Goal: Information Seeking & Learning: Find specific fact

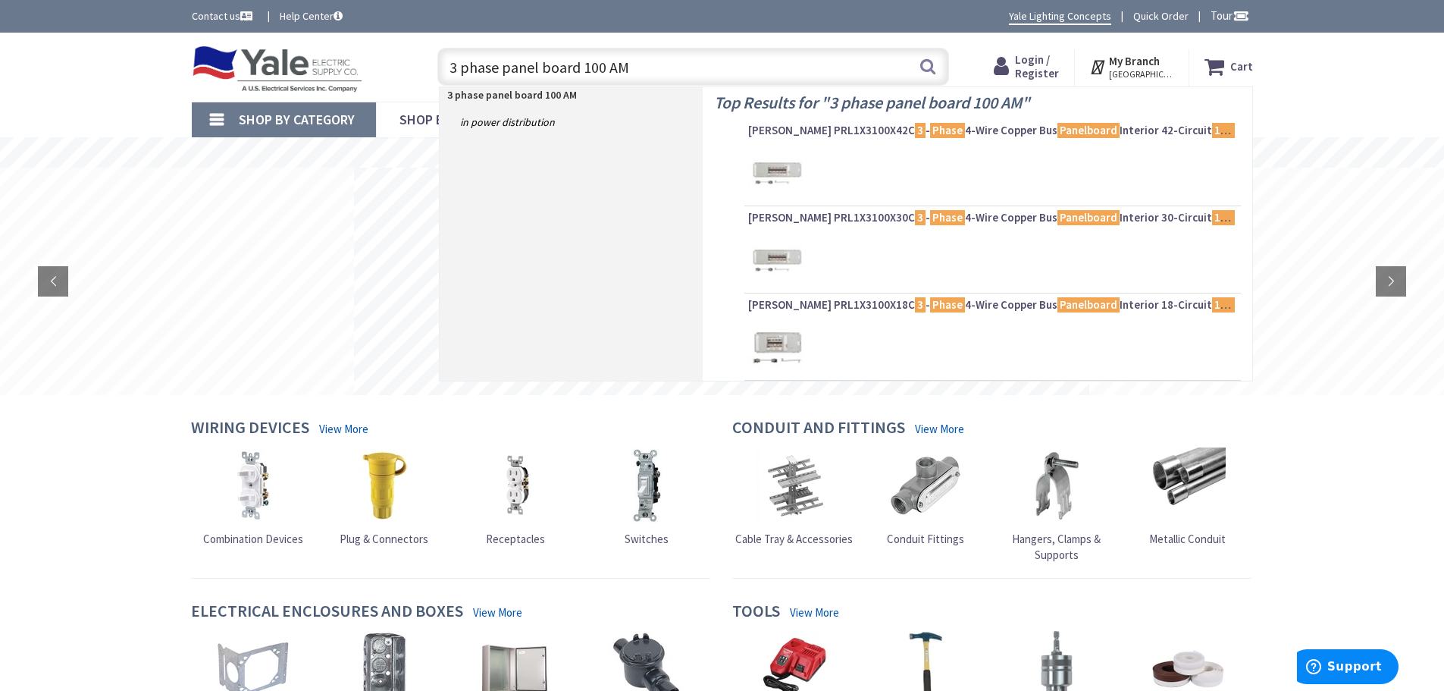
type input "3 phase panel board 100 AMP"
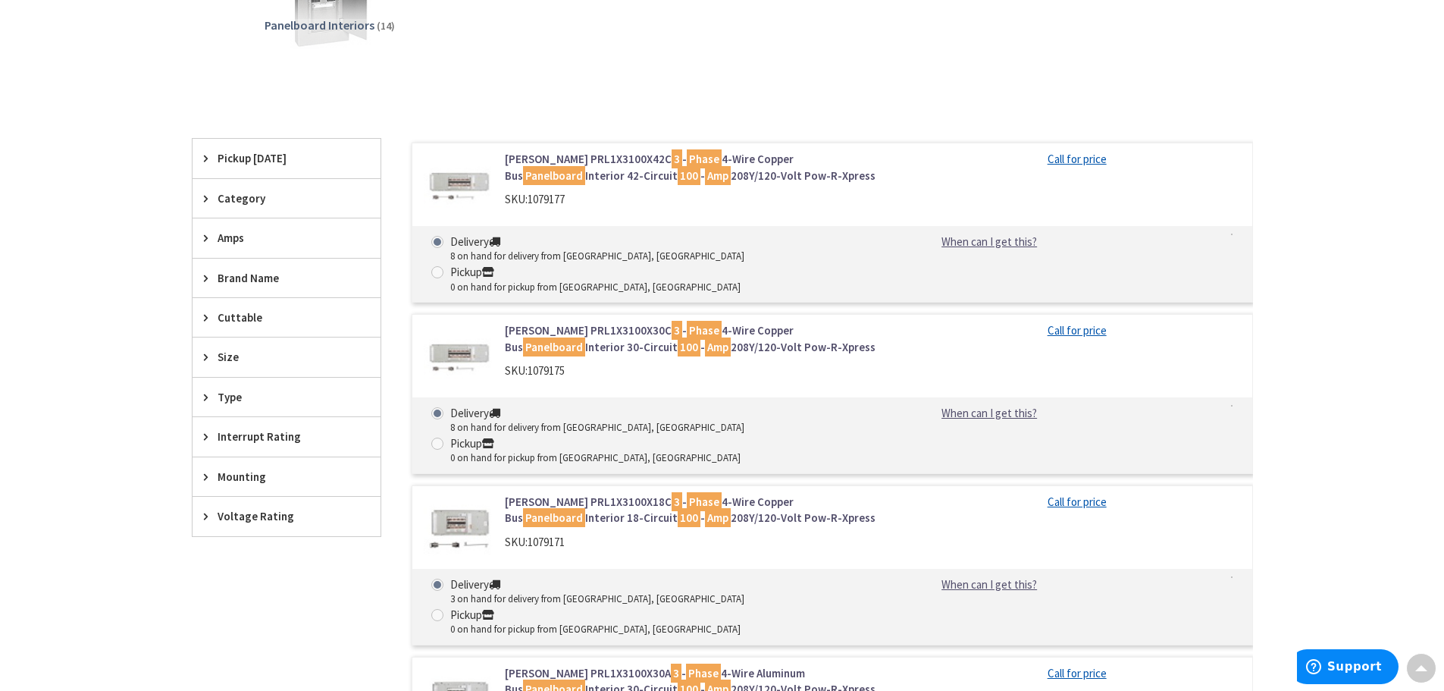
scroll to position [310, 0]
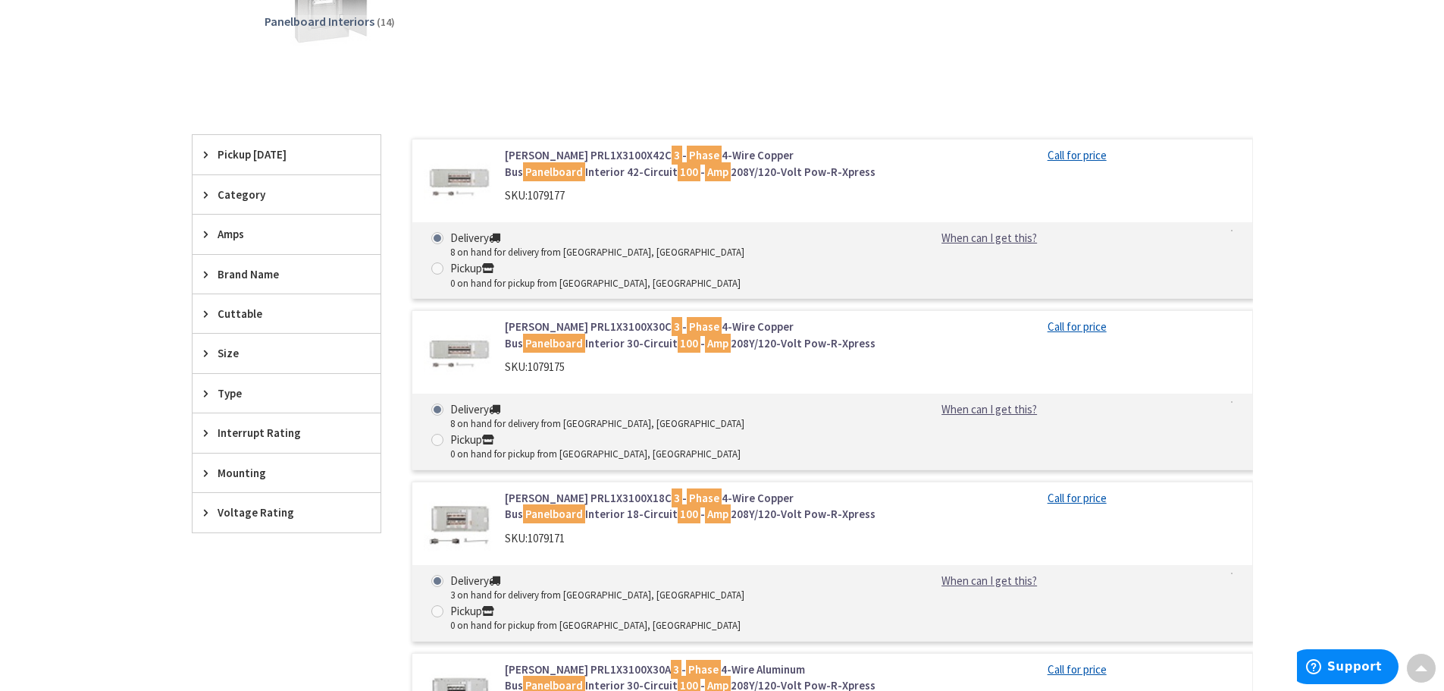
click at [639, 354] on div "Eaton PRL1X3100X30C 3 - Phase 4-Wire Copper Bus Panelboard Interior 30-Circuit …" at bounding box center [657, 353] width 490 height 71
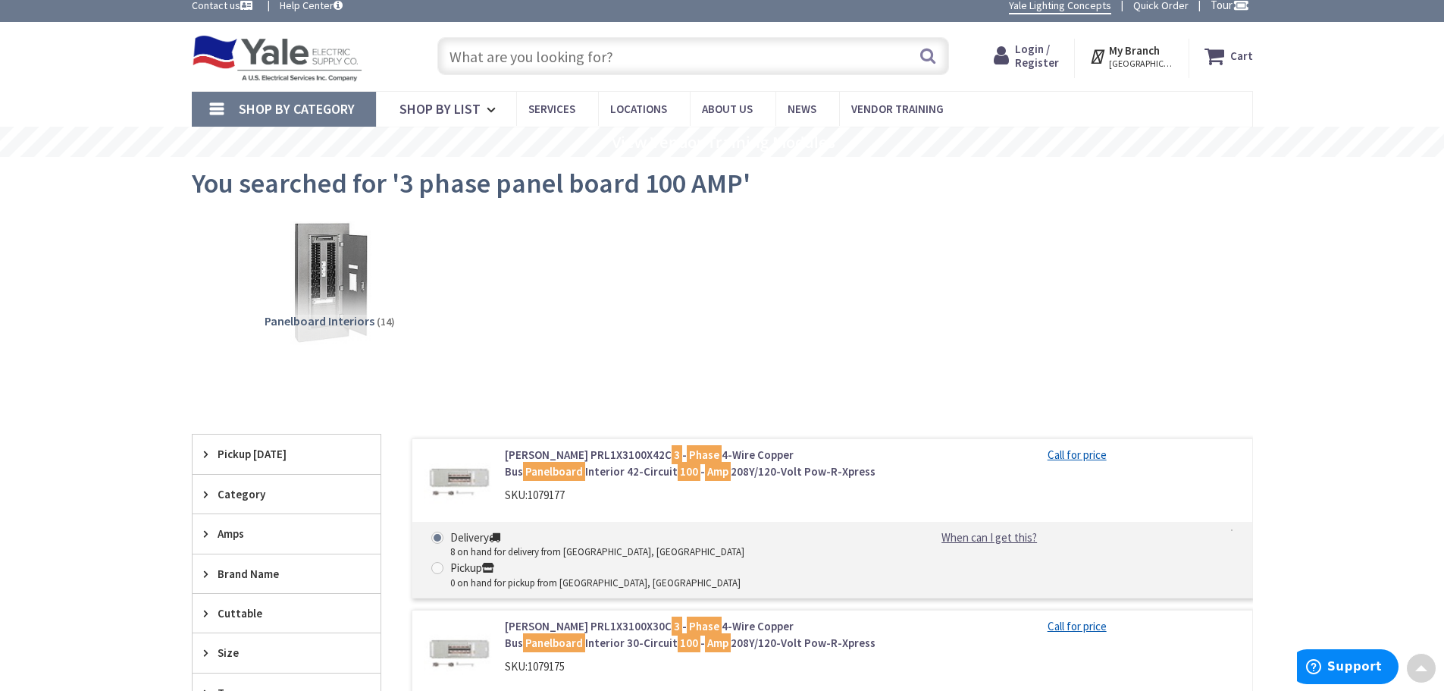
scroll to position [5, 0]
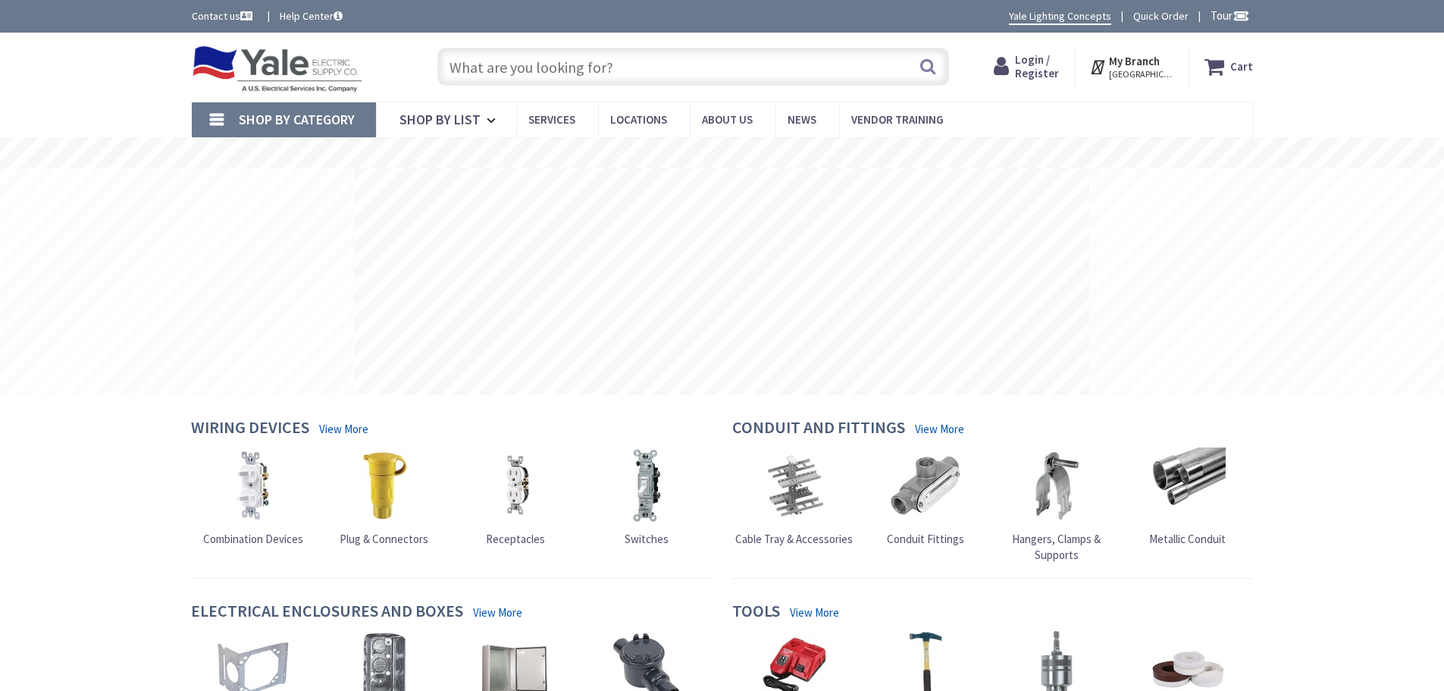
click at [514, 53] on input "text" at bounding box center [693, 67] width 512 height 38
click at [519, 61] on input "text" at bounding box center [693, 67] width 512 height 38
click at [516, 64] on input "text" at bounding box center [693, 67] width 512 height 38
click at [514, 69] on input "text" at bounding box center [693, 67] width 512 height 38
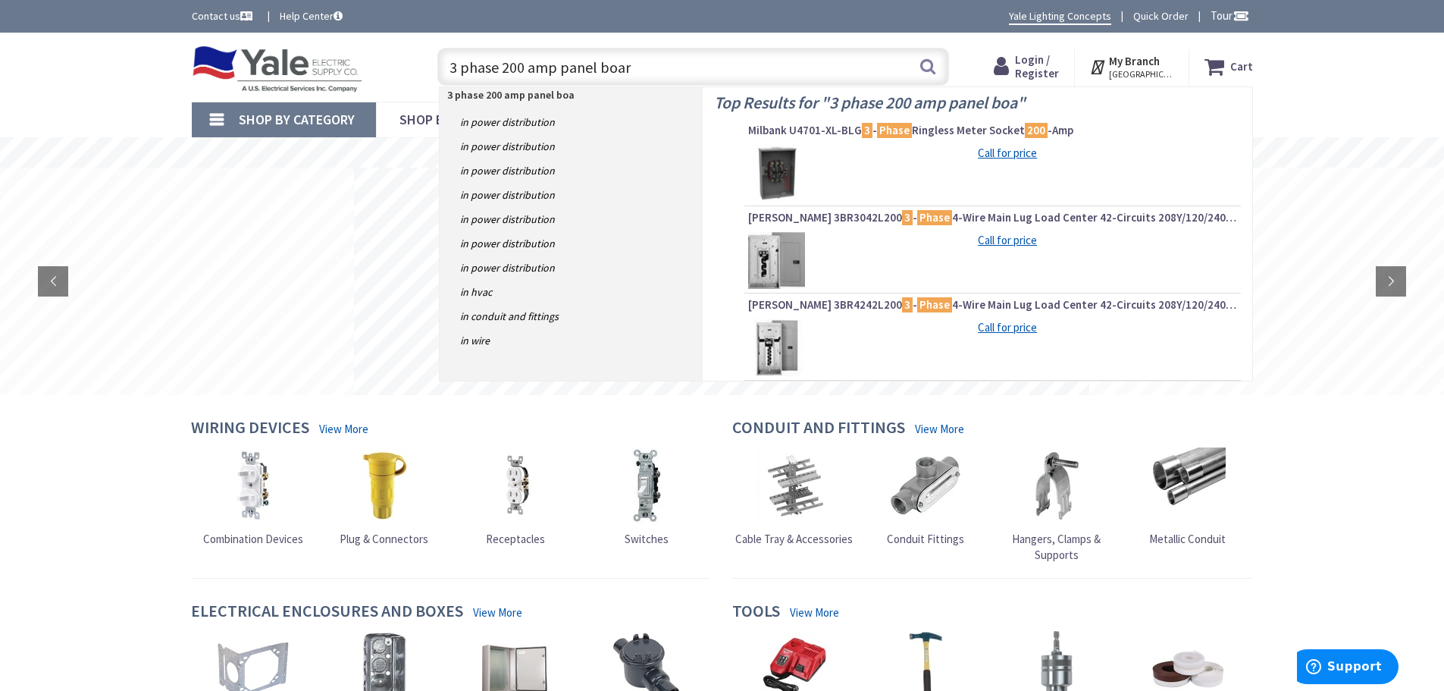
type input "3 phase 200 amp panel board"
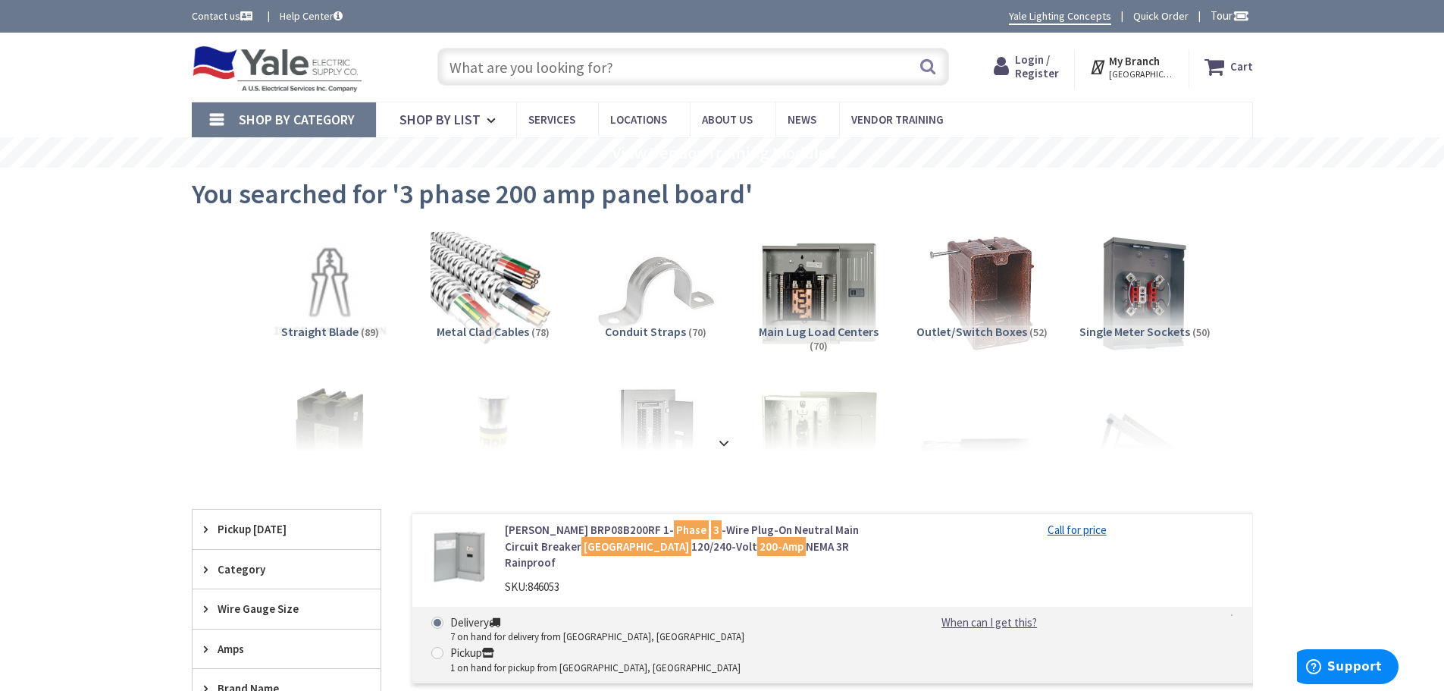
click at [504, 75] on input "text" at bounding box center [693, 67] width 512 height 38
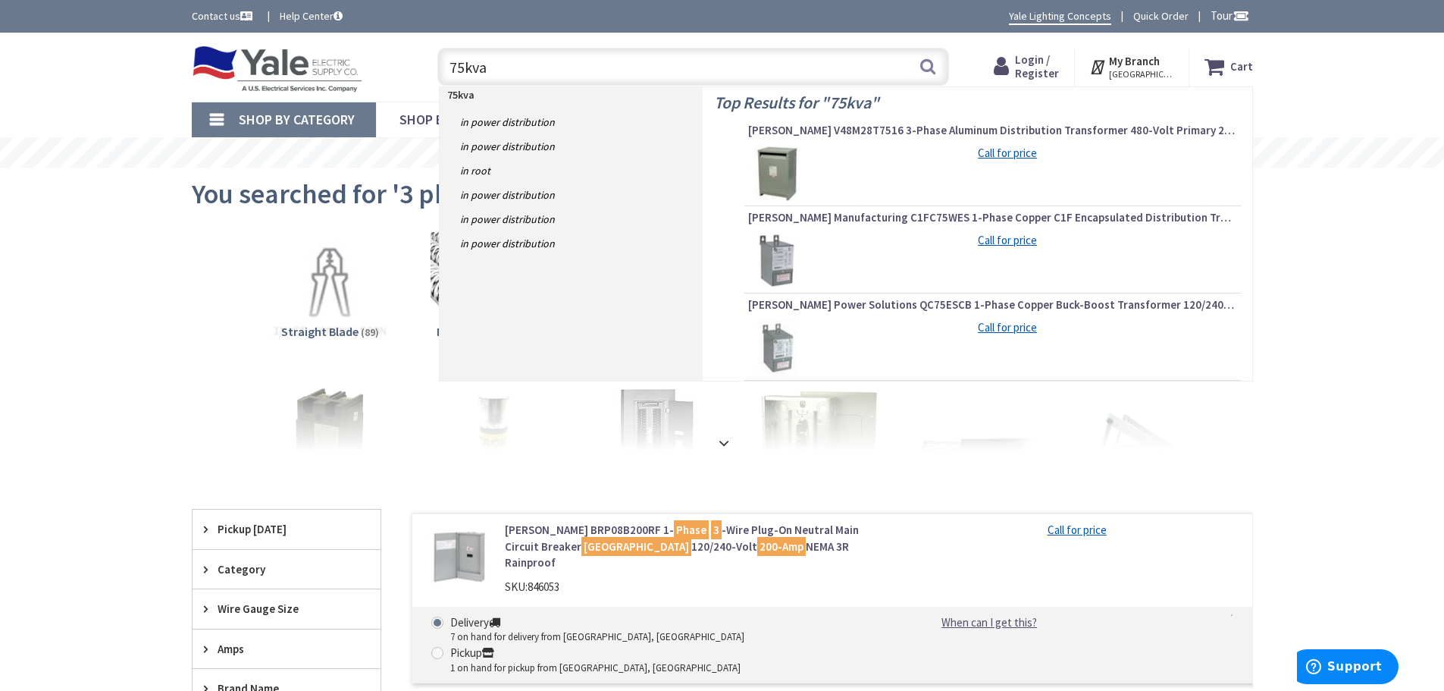
type input "75kva"
click at [773, 163] on img at bounding box center [776, 173] width 57 height 57
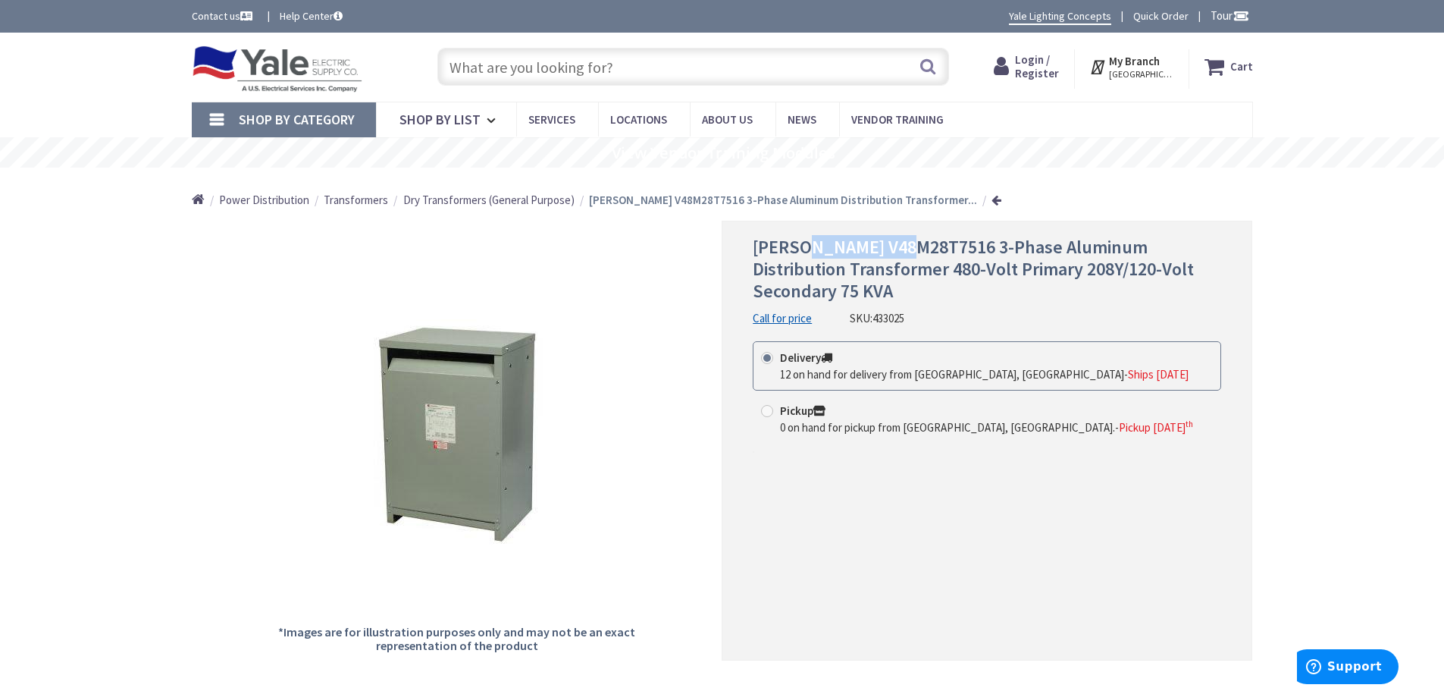
drag, startPoint x: 911, startPoint y: 251, endPoint x: 804, endPoint y: 247, distance: 106.2
click at [804, 247] on span "Eaton V48M28T7516 3-Phase Aluminum Distribution Transformer 480-Volt Primary 20…" at bounding box center [973, 268] width 441 height 67
copy span "V48M28T7516"
click at [485, 63] on input "text" at bounding box center [693, 67] width 512 height 38
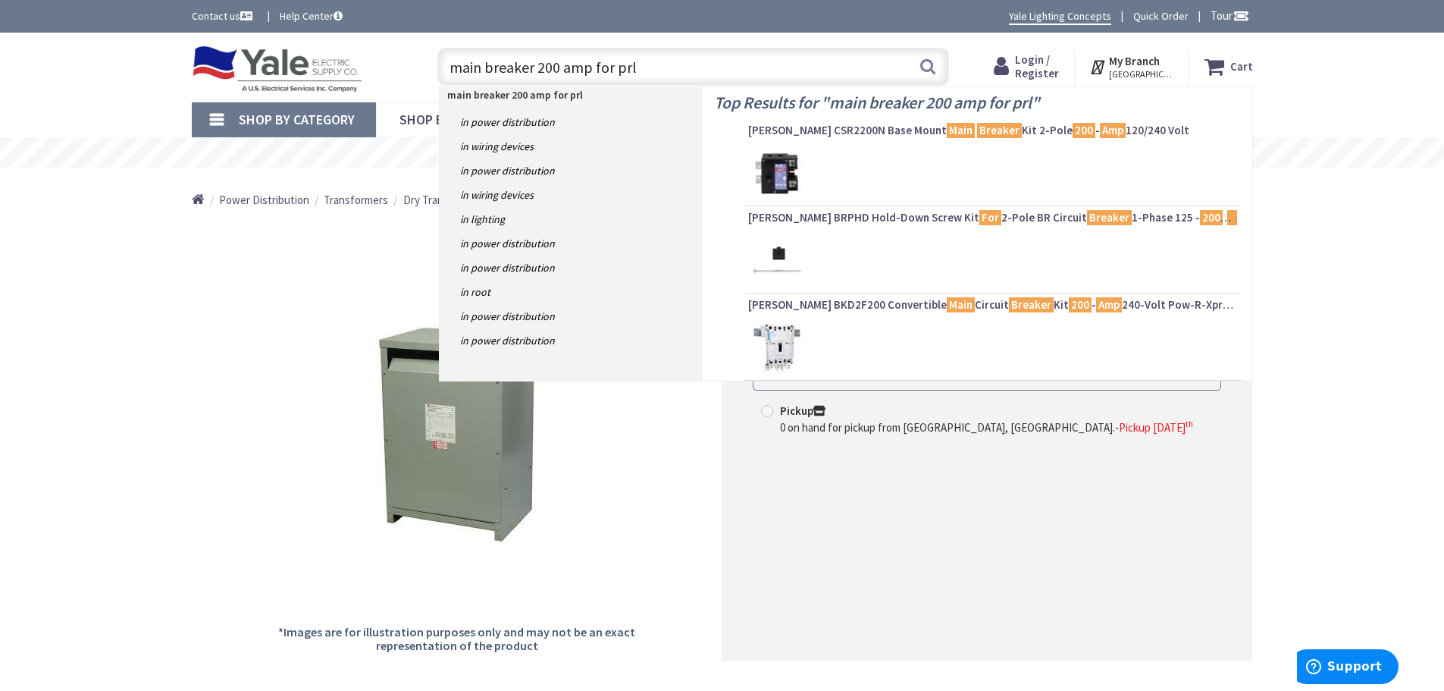
type input "main breaker 200 amp for prl1"
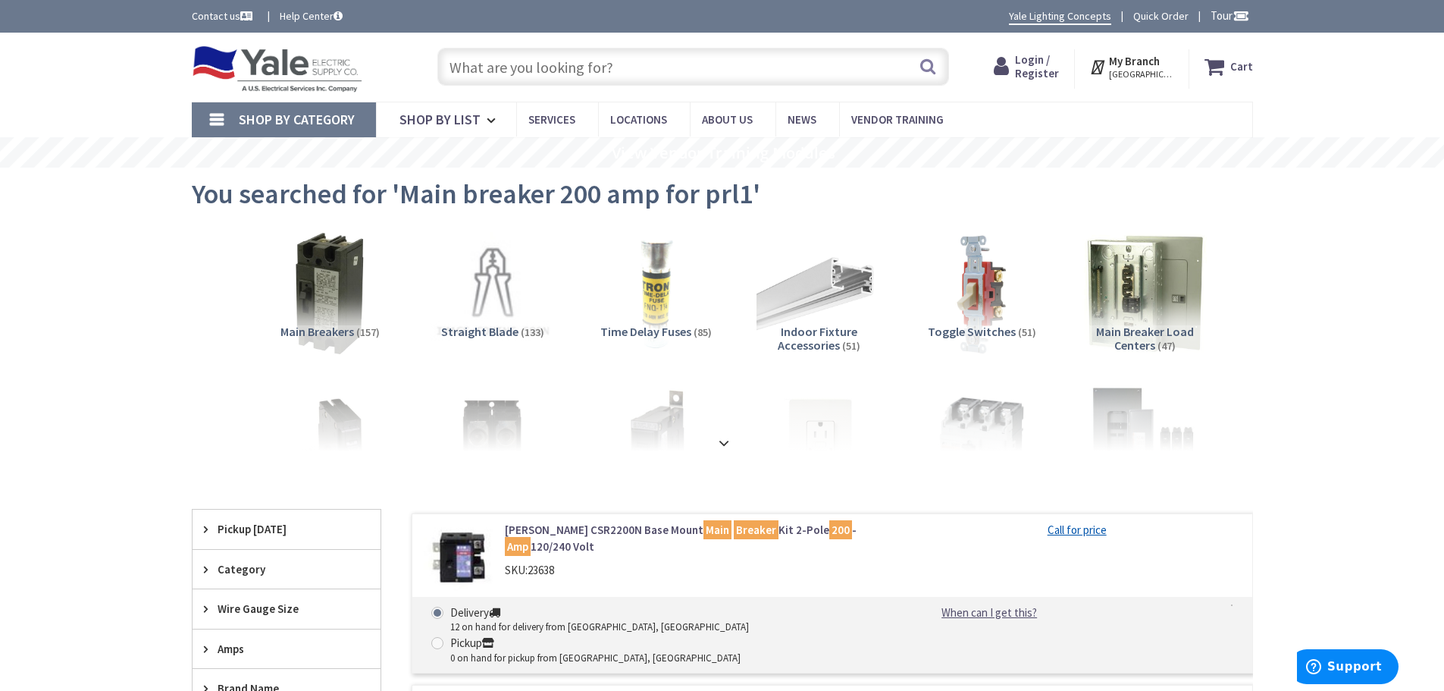
click at [520, 65] on input "text" at bounding box center [693, 67] width 512 height 38
paste input "BKD2G200"
type input "BKD2G200"
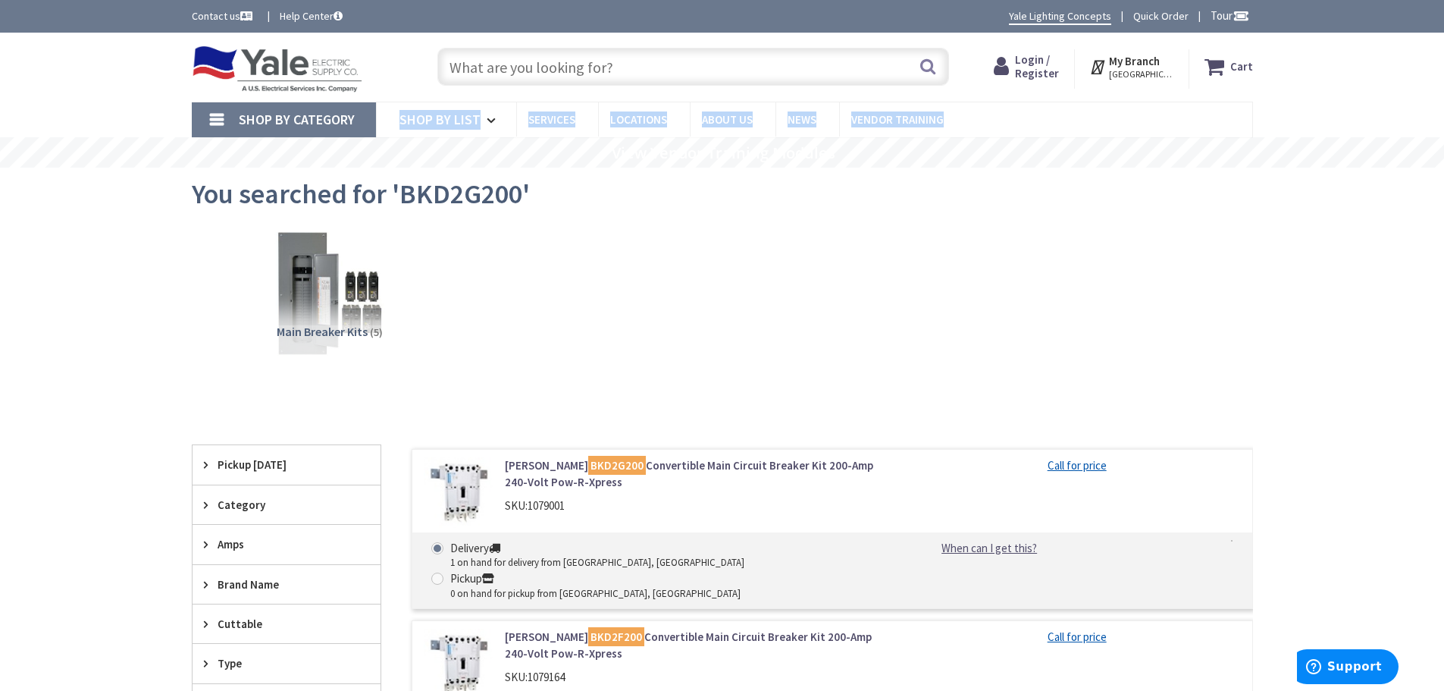
drag, startPoint x: 1444, startPoint y: 136, endPoint x: 1455, endPoint y: 235, distance: 100.0
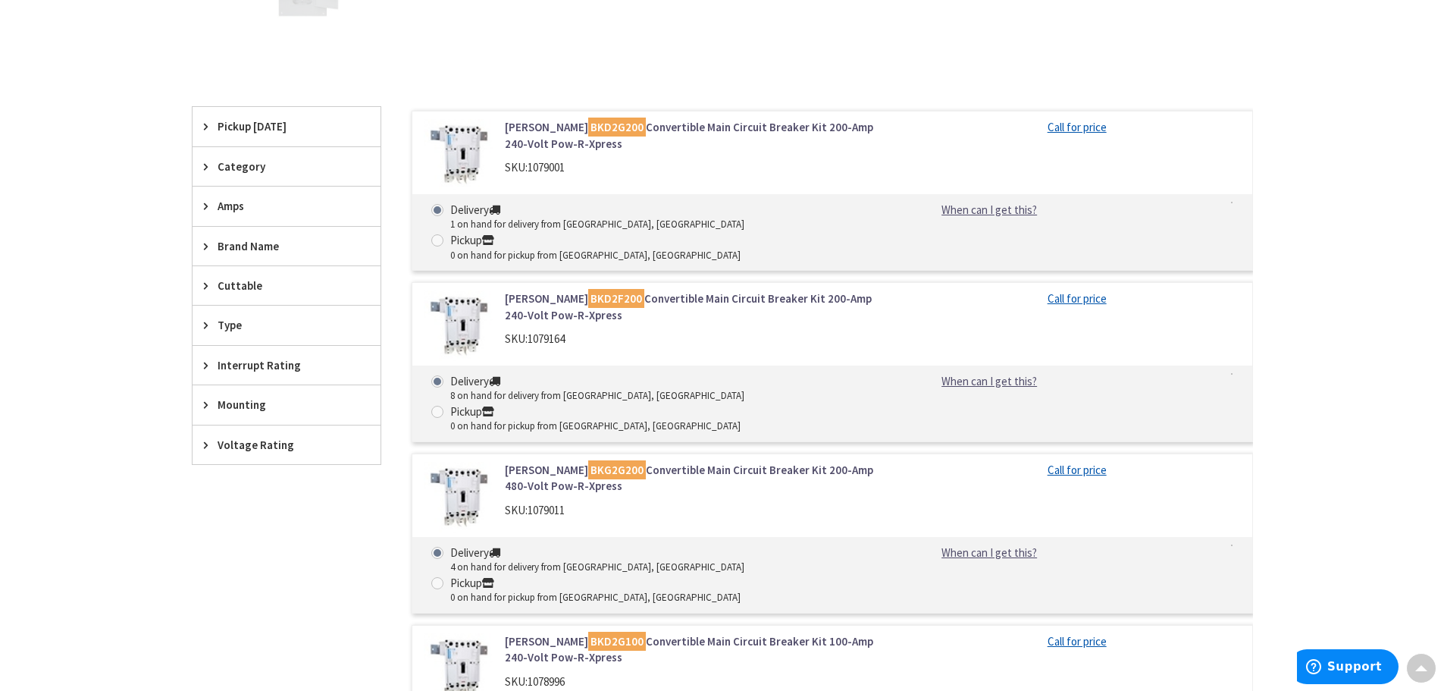
scroll to position [340, 0]
